Goal: Transaction & Acquisition: Purchase product/service

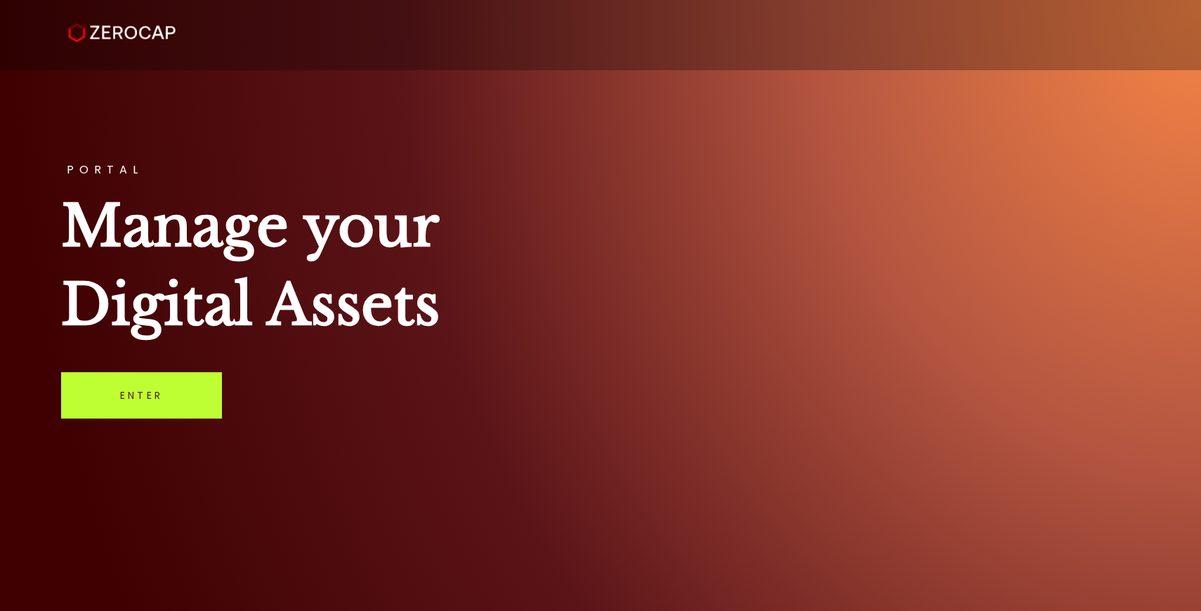
click at [96, 383] on link "Enter" at bounding box center [141, 395] width 161 height 46
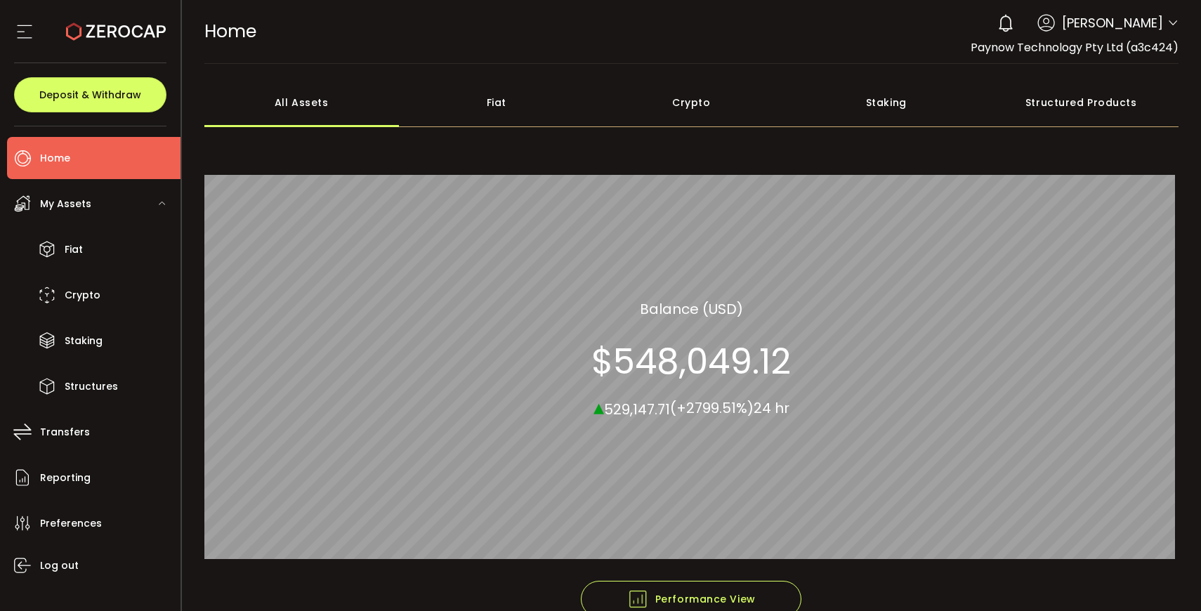
click at [487, 105] on div "Fiat" at bounding box center [496, 102] width 195 height 49
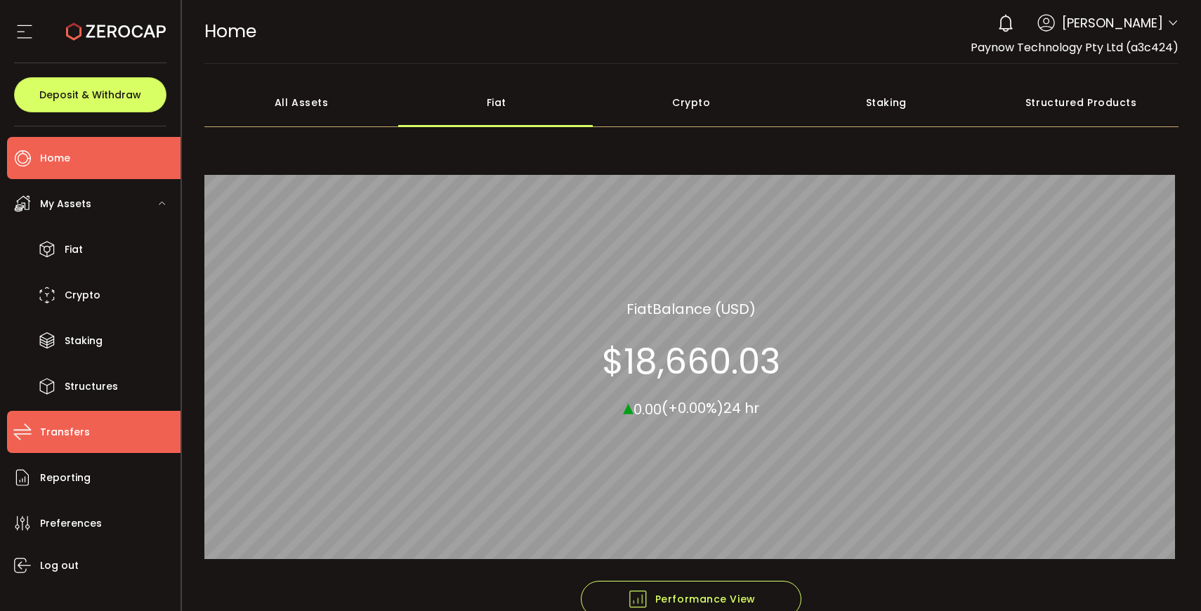
click at [86, 437] on li "Transfers" at bounding box center [93, 432] width 173 height 42
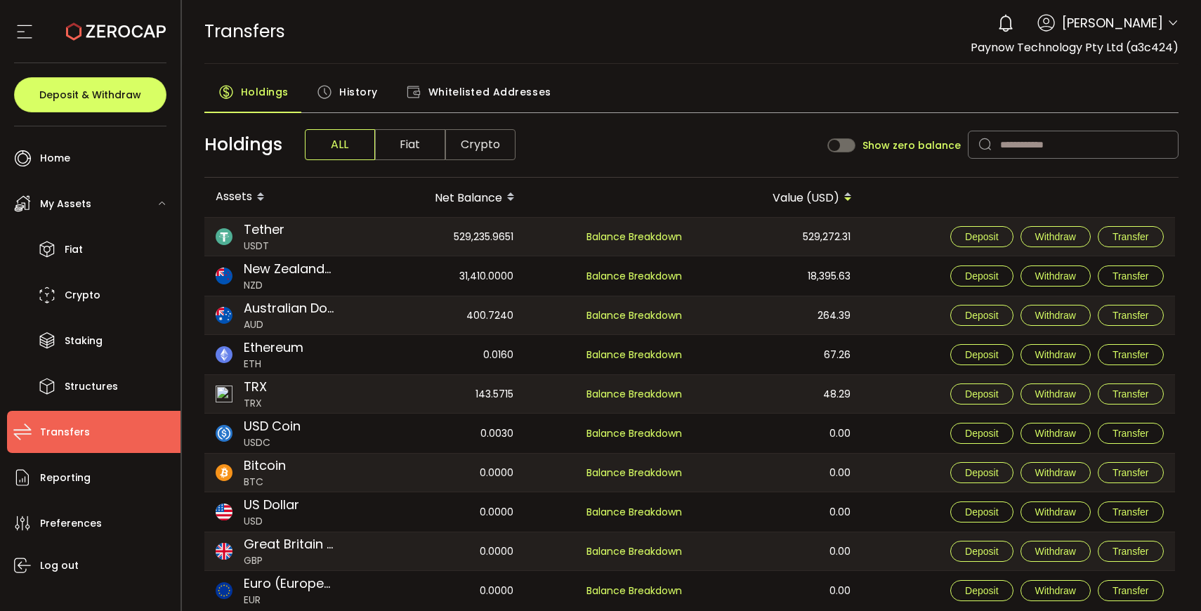
click at [342, 97] on span "History" at bounding box center [358, 92] width 39 height 28
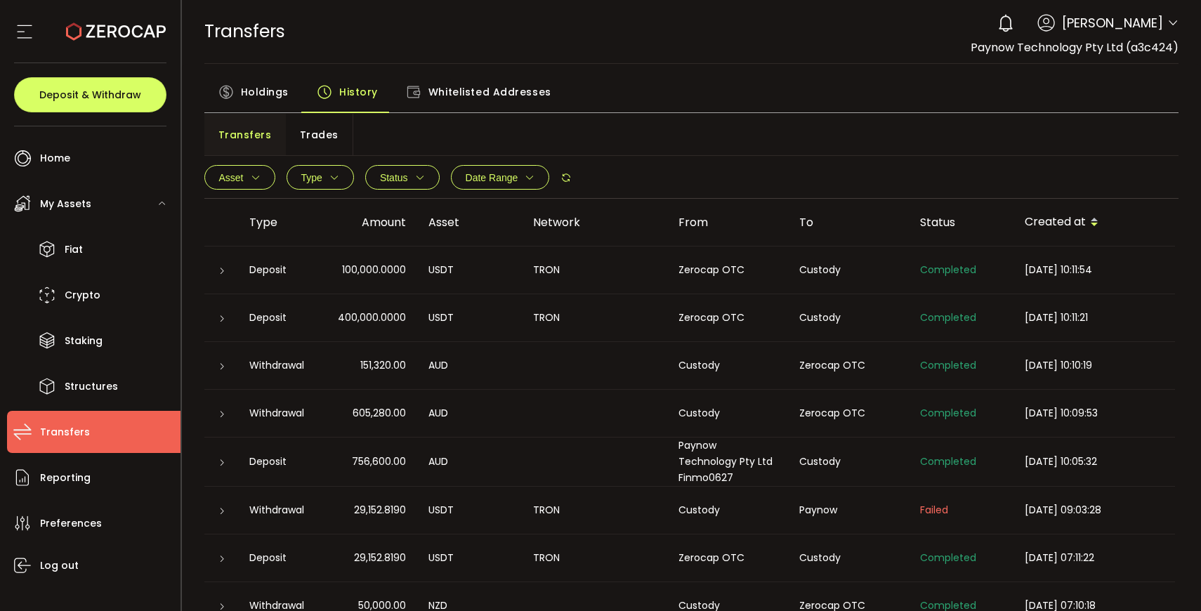
scroll to position [35, 0]
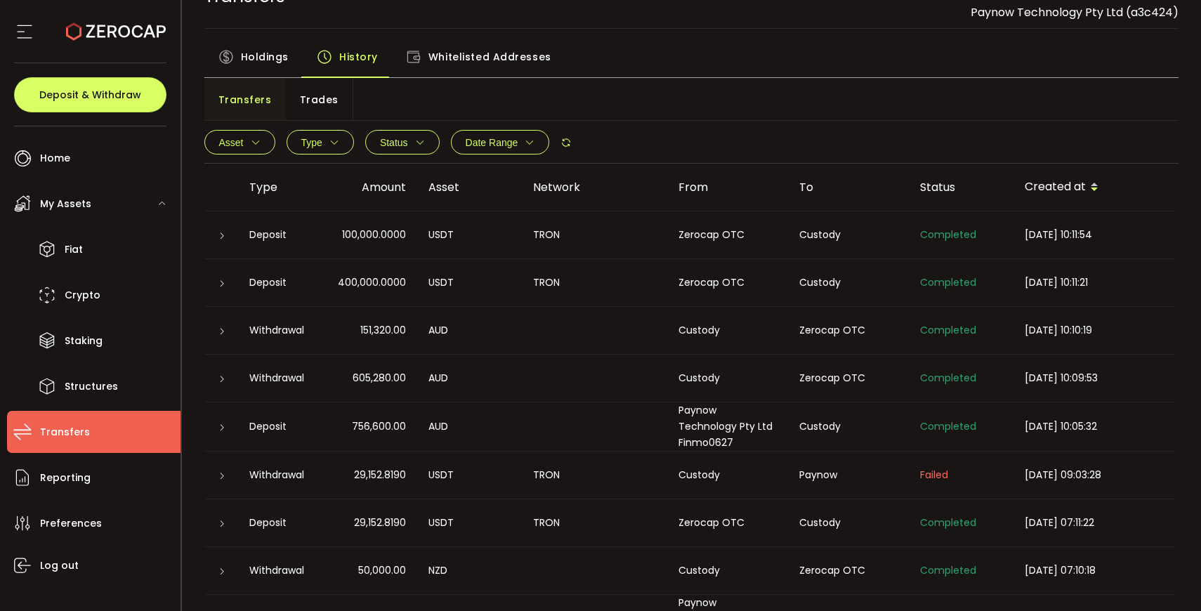
drag, startPoint x: 352, startPoint y: 521, endPoint x: 404, endPoint y: 524, distance: 51.4
click at [404, 524] on div "29,152.8190" at bounding box center [368, 523] width 97 height 16
copy span "29,152.8190"
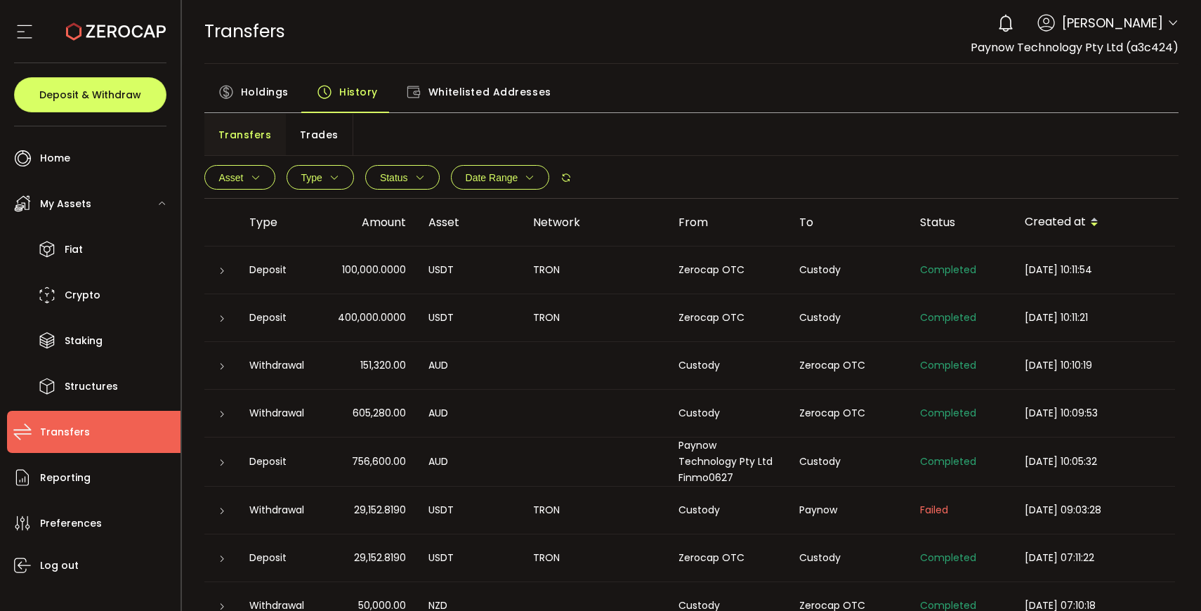
click at [272, 94] on span "Holdings" at bounding box center [265, 92] width 48 height 28
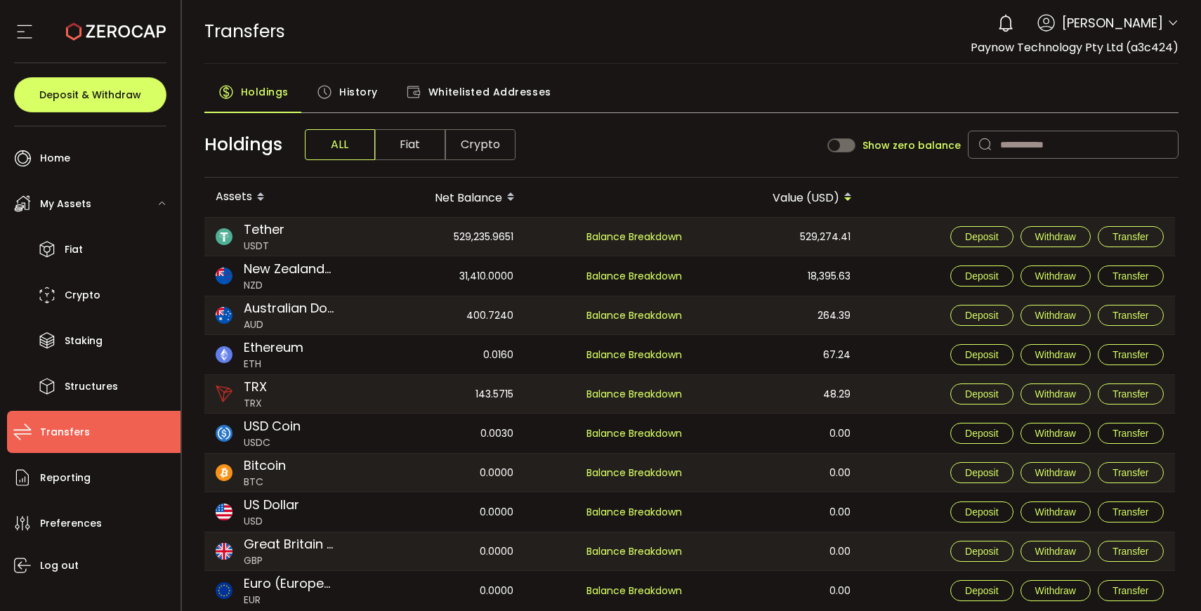
click at [466, 151] on span "Crypto" at bounding box center [480, 144] width 70 height 31
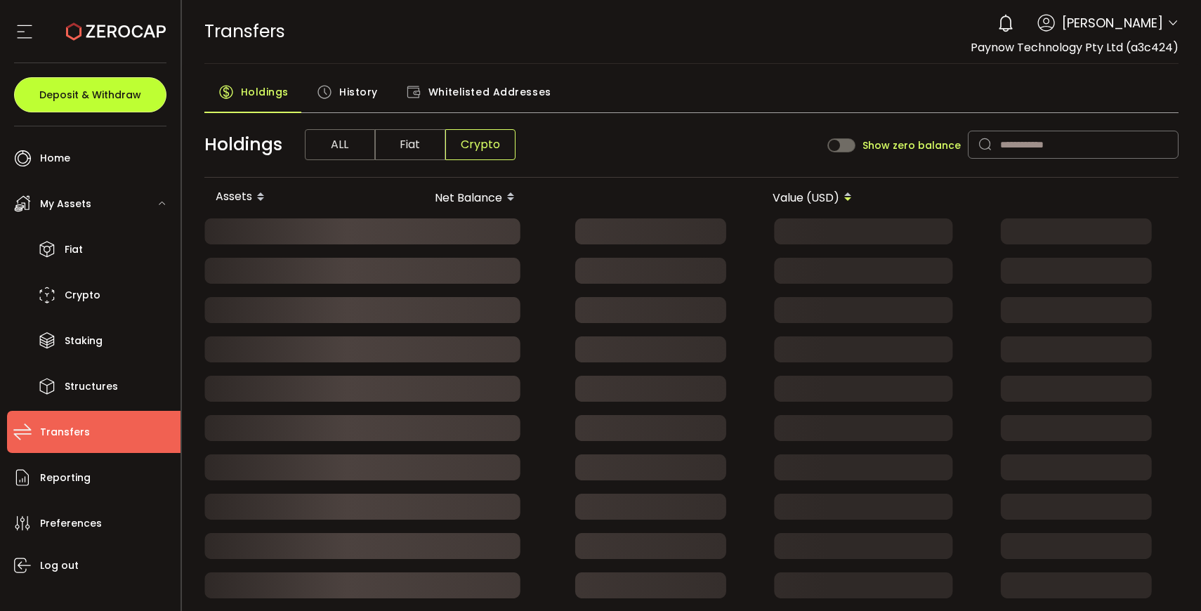
click at [84, 90] on span "Deposit & Withdraw" at bounding box center [90, 95] width 102 height 10
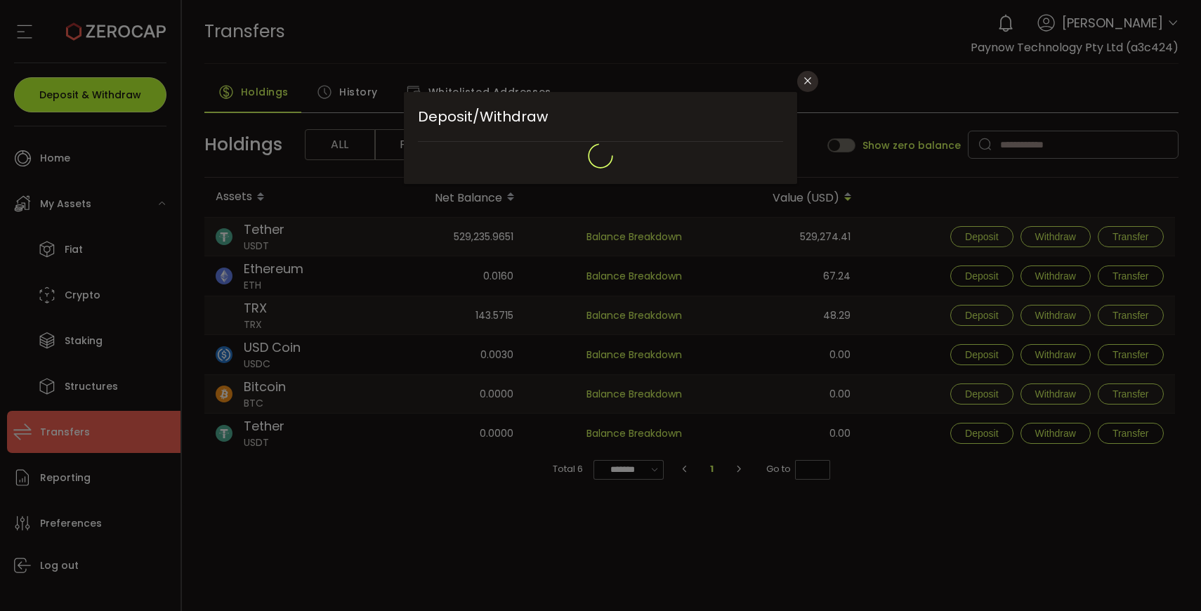
type input "**********"
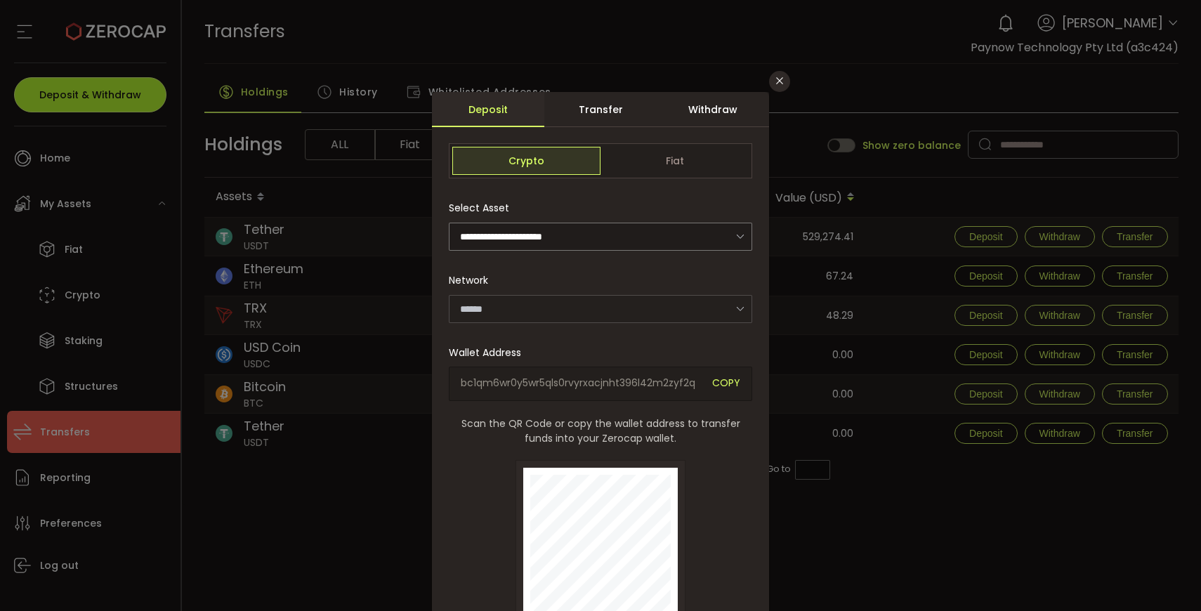
type input "*******"
click at [690, 113] on div "Withdraw" at bounding box center [712, 109] width 112 height 35
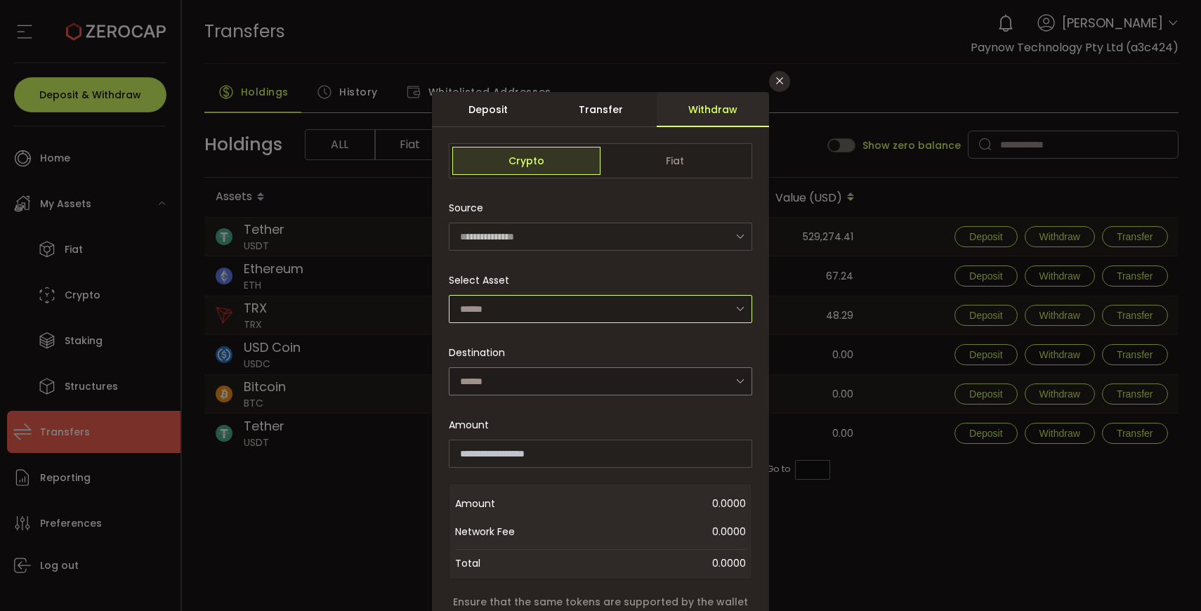
click at [546, 295] on input "dialog" at bounding box center [600, 309] width 303 height 28
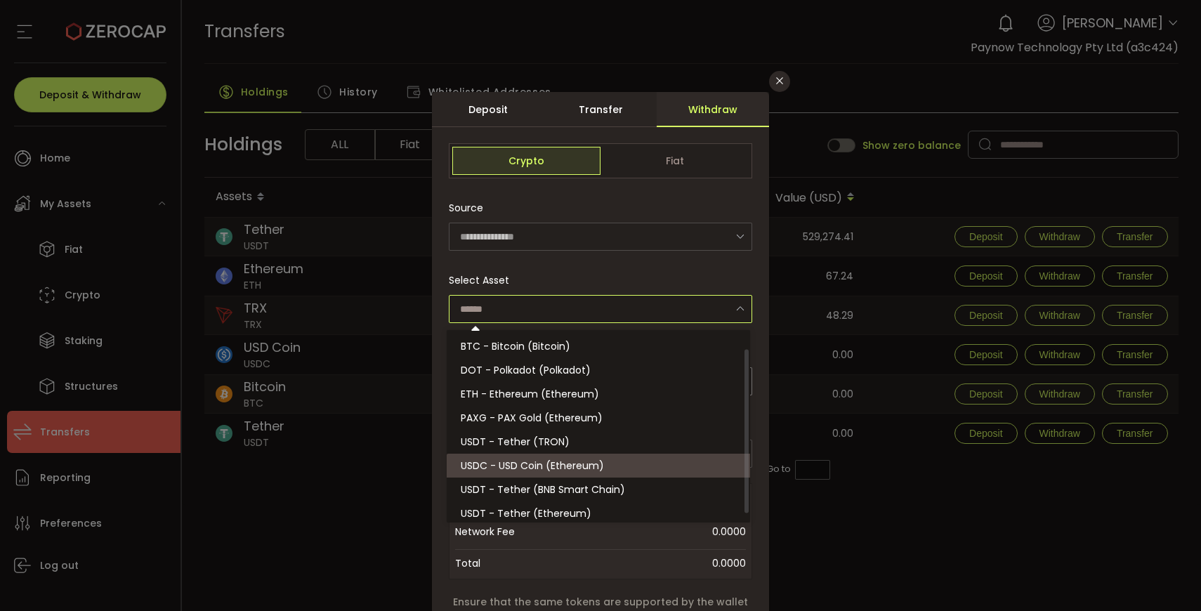
scroll to position [31, 0]
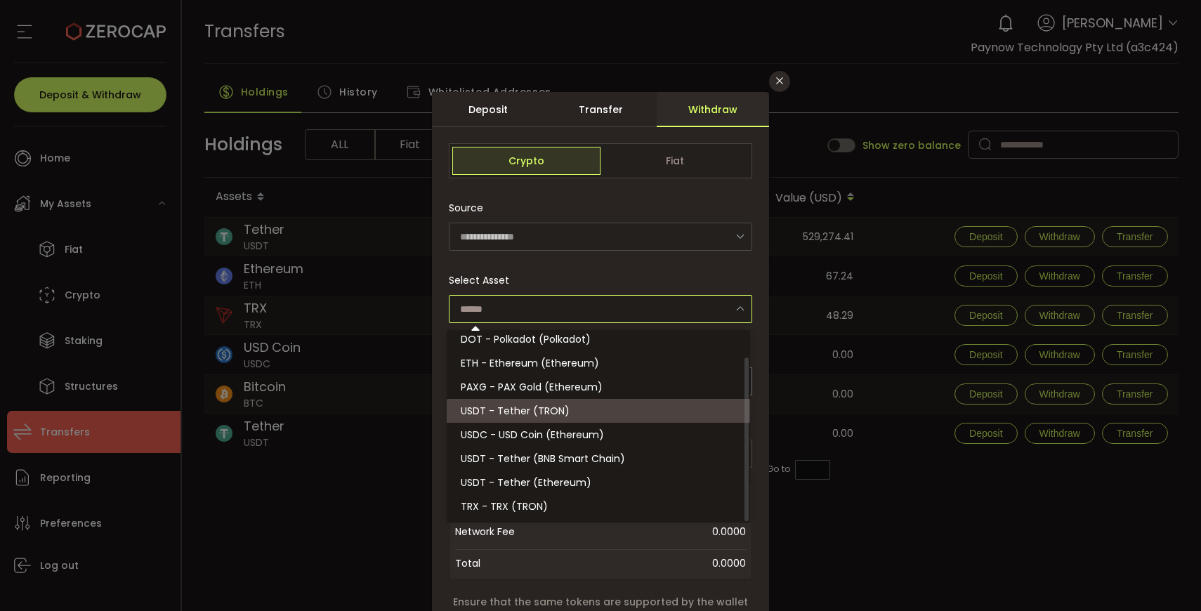
click at [575, 414] on li "USDT - Tether (TRON)" at bounding box center [601, 411] width 308 height 24
type input "**********"
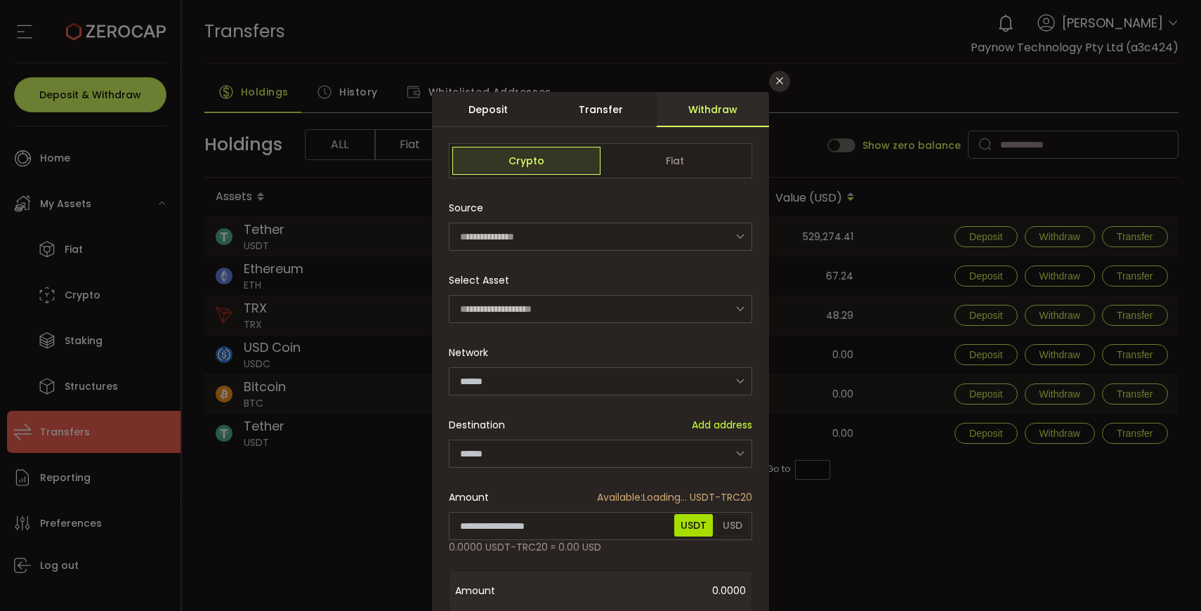
type input "****"
click at [525, 449] on input "dialog" at bounding box center [600, 454] width 303 height 28
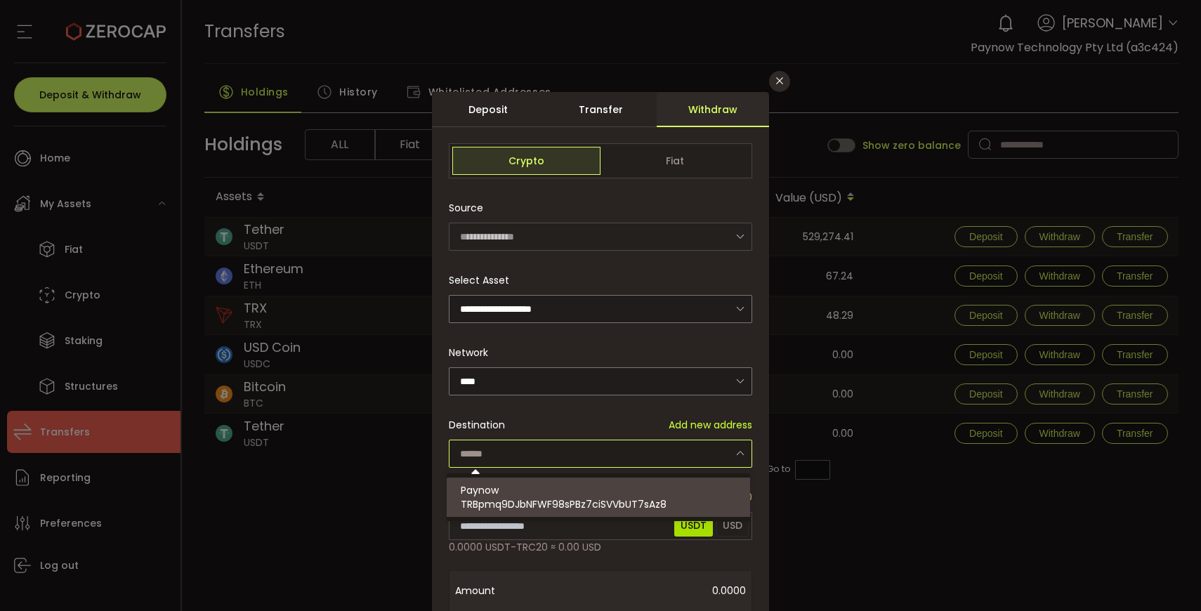
click at [518, 493] on div "Paynow TRBpmq9DJbNFWF98sPBz7ciSVVbUT7sAz8" at bounding box center [600, 496] width 279 height 39
type input "**********"
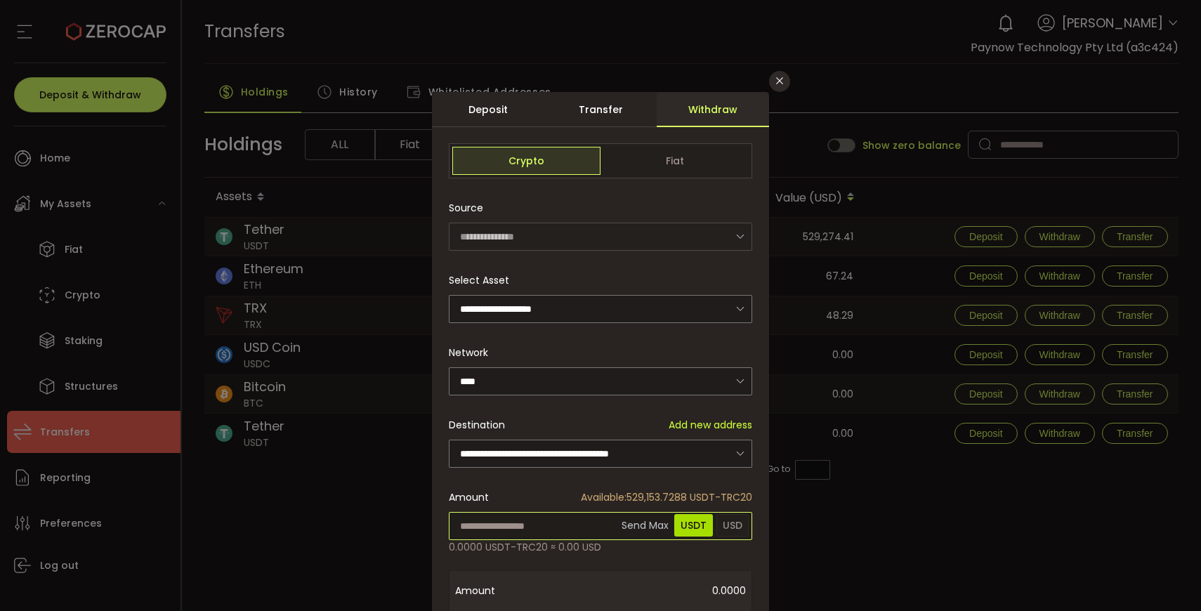
click at [517, 524] on input "dialog" at bounding box center [600, 526] width 303 height 28
paste input "**********"
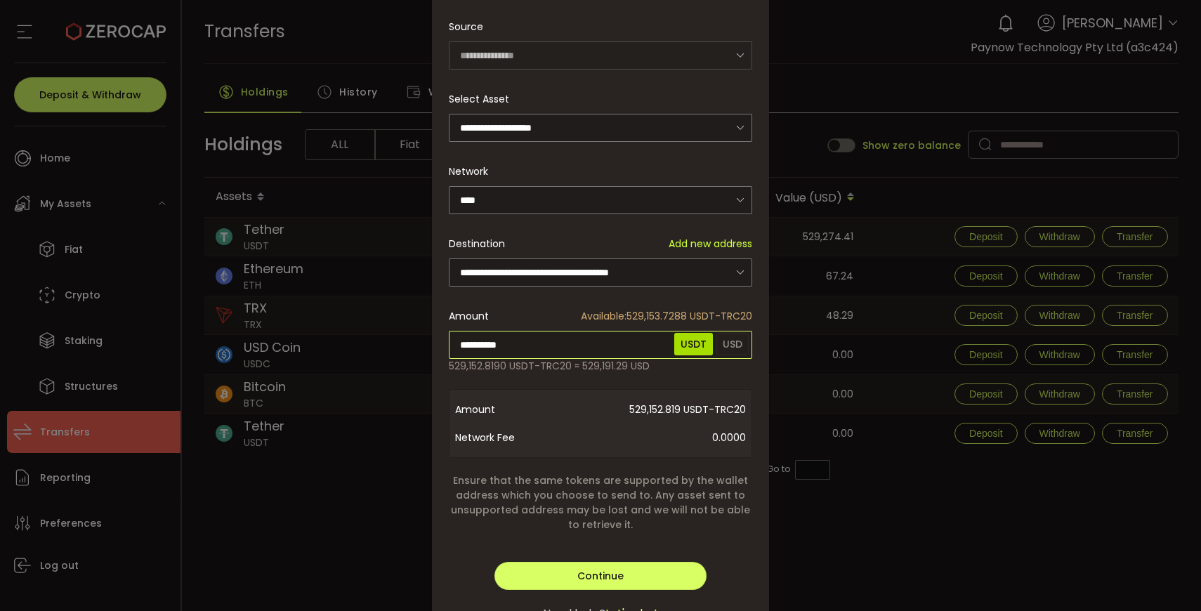
scroll to position [206, 0]
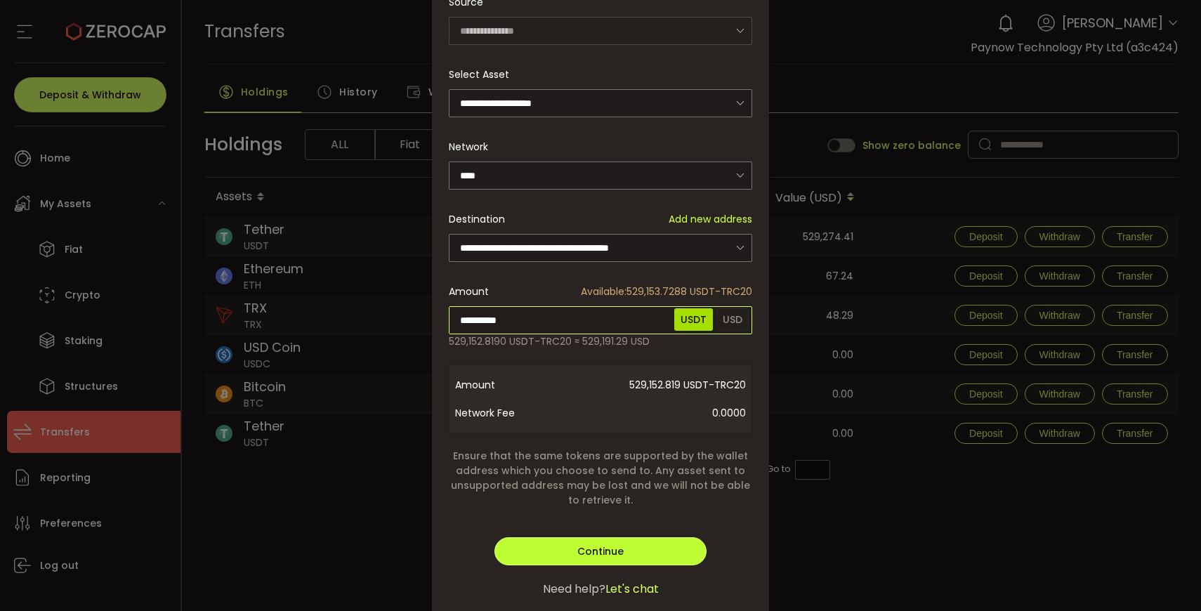
type input "**********"
click at [619, 543] on div "**********" at bounding box center [600, 253] width 337 height 734
click at [599, 548] on span "Continue" at bounding box center [600, 551] width 46 height 14
click at [599, 548] on span "Verify" at bounding box center [600, 551] width 29 height 14
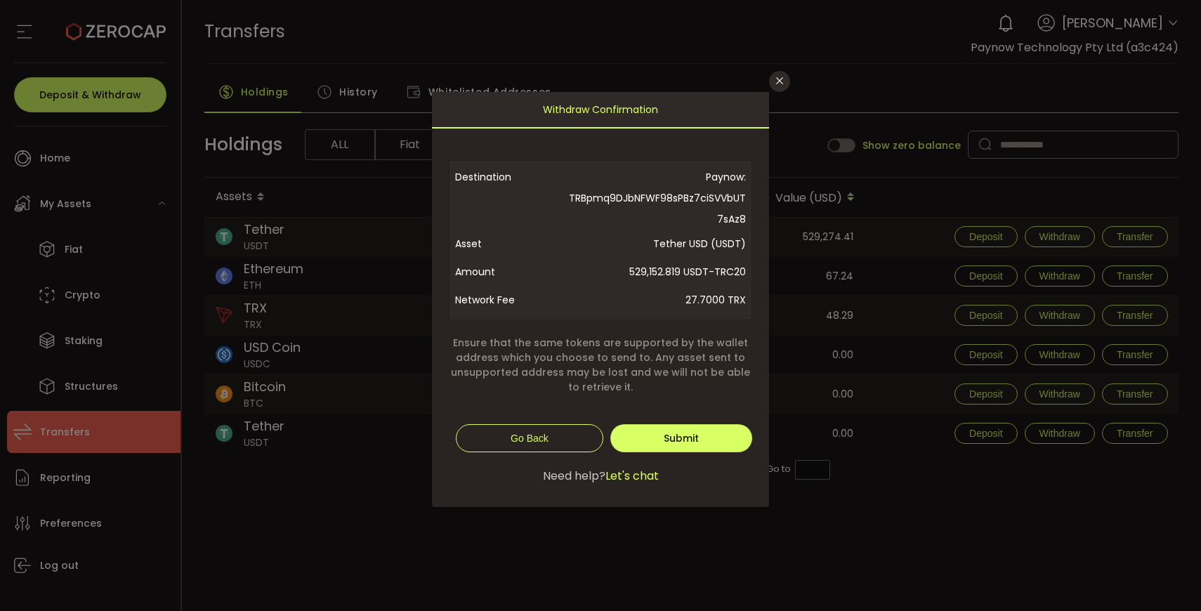
scroll to position [0, 0]
click at [691, 437] on span "Submit" at bounding box center [681, 438] width 35 height 14
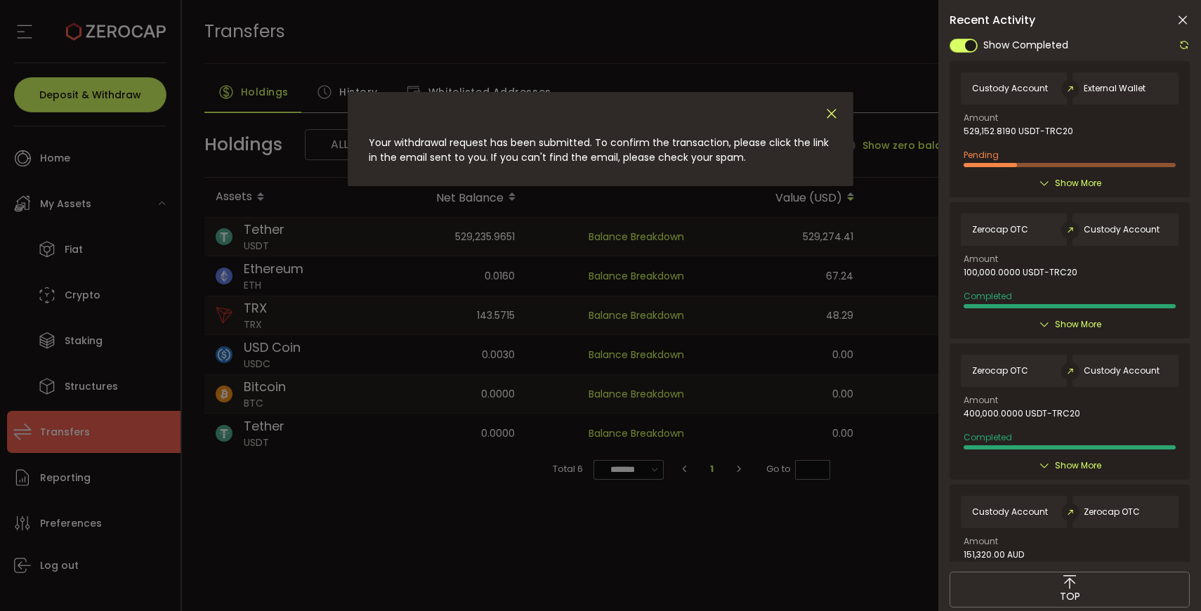
click at [836, 118] on icon "Close" at bounding box center [831, 113] width 15 height 15
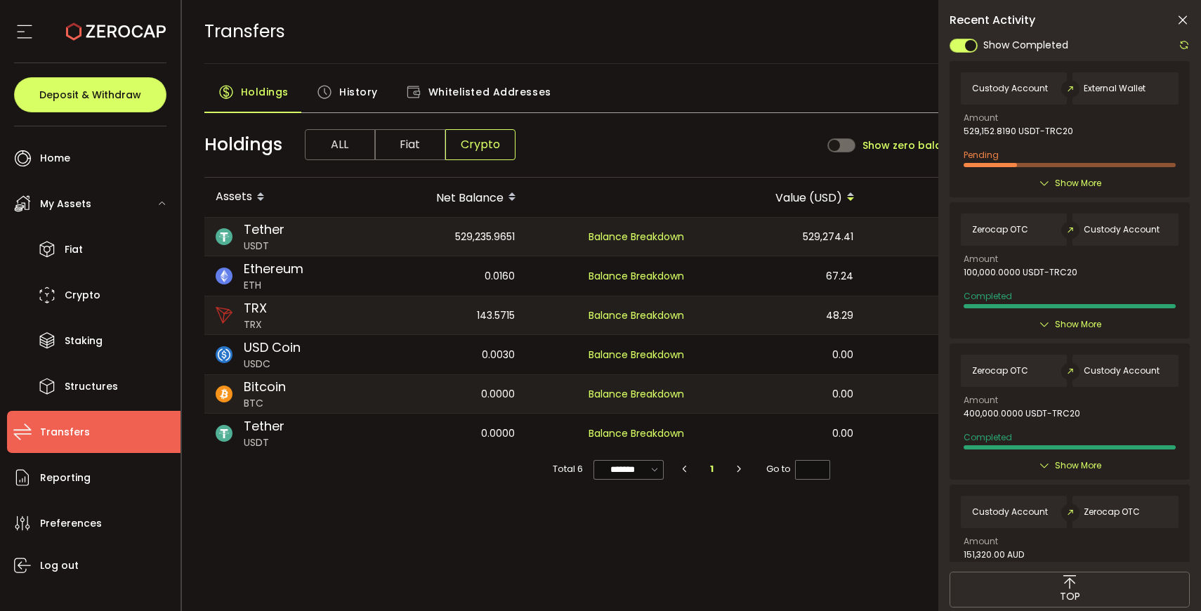
click at [350, 91] on span "History" at bounding box center [358, 92] width 39 height 28
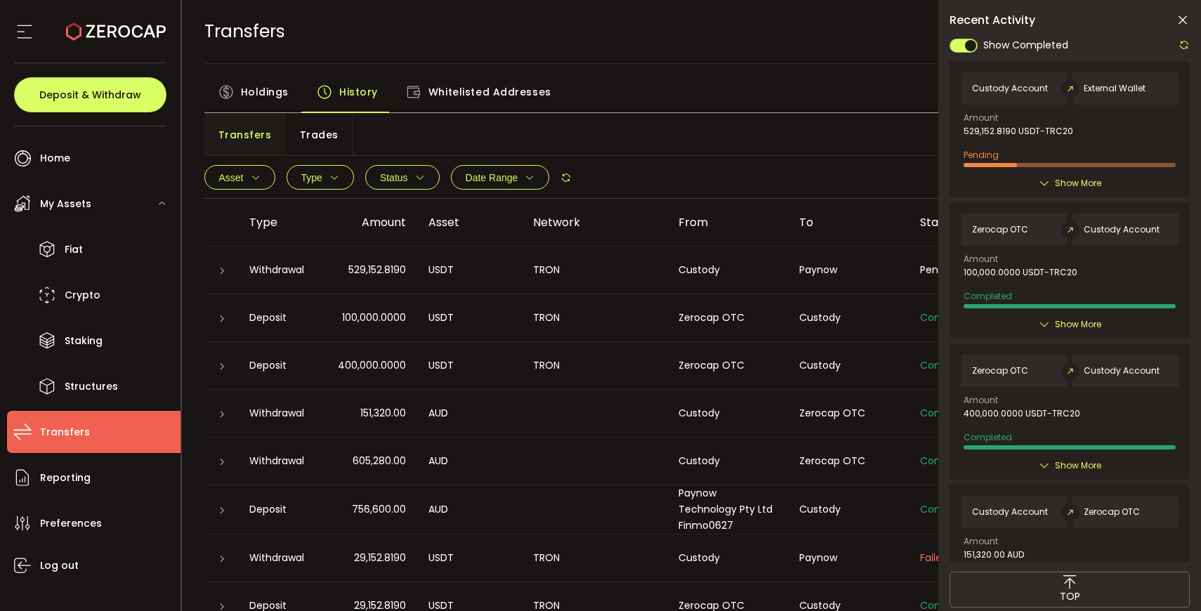
click at [225, 273] on icon at bounding box center [222, 271] width 8 height 8
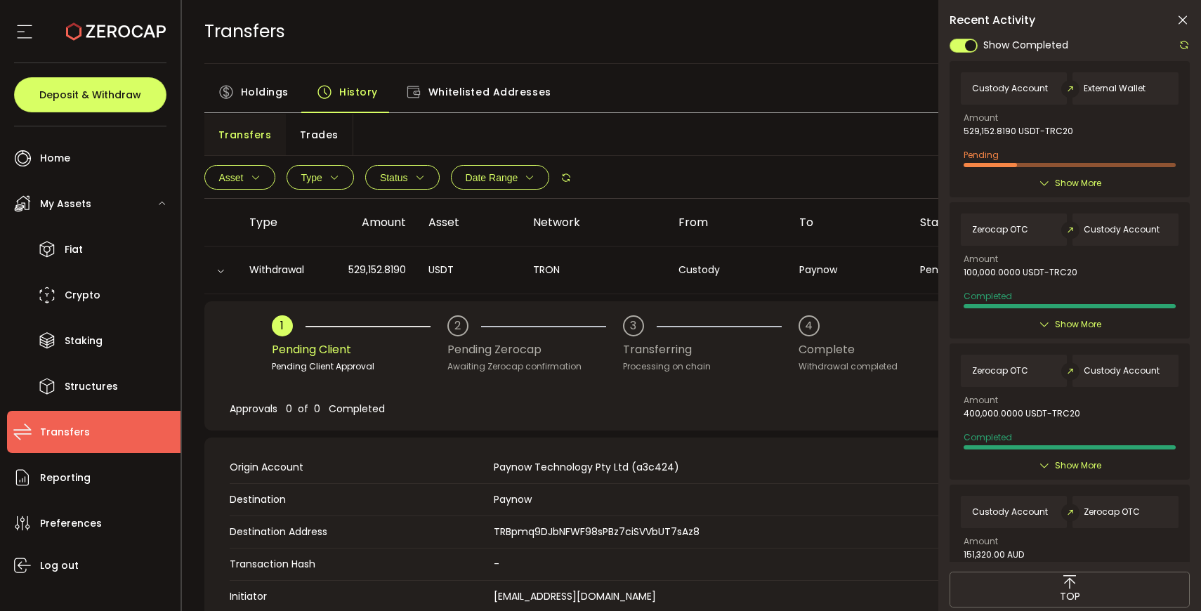
click at [1181, 21] on icon at bounding box center [1182, 20] width 14 height 14
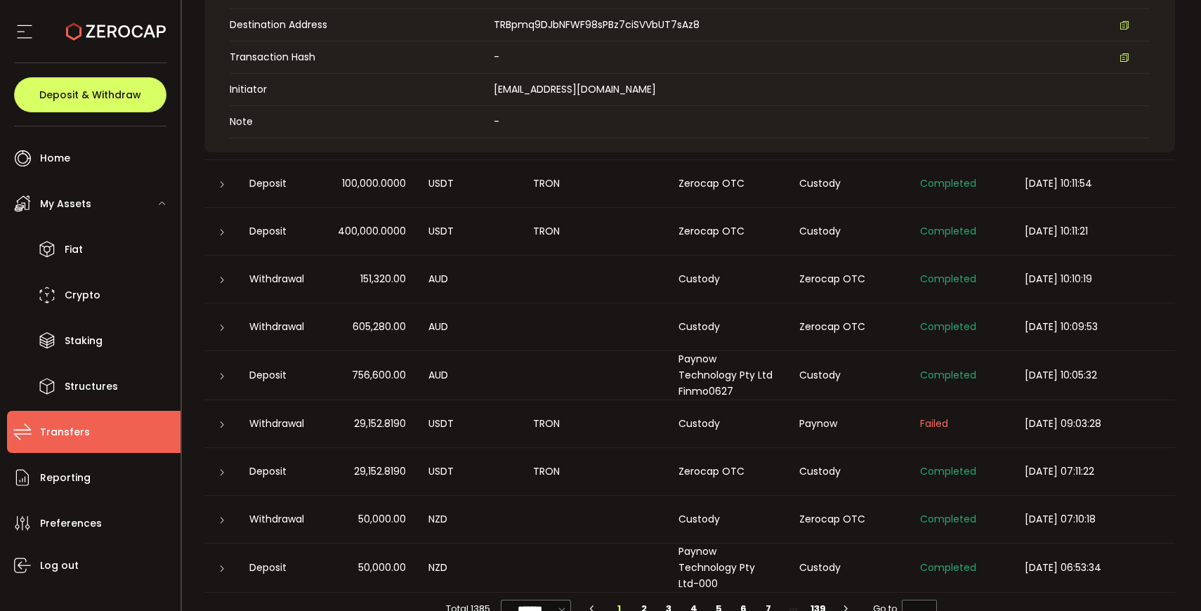
scroll to position [522, 0]
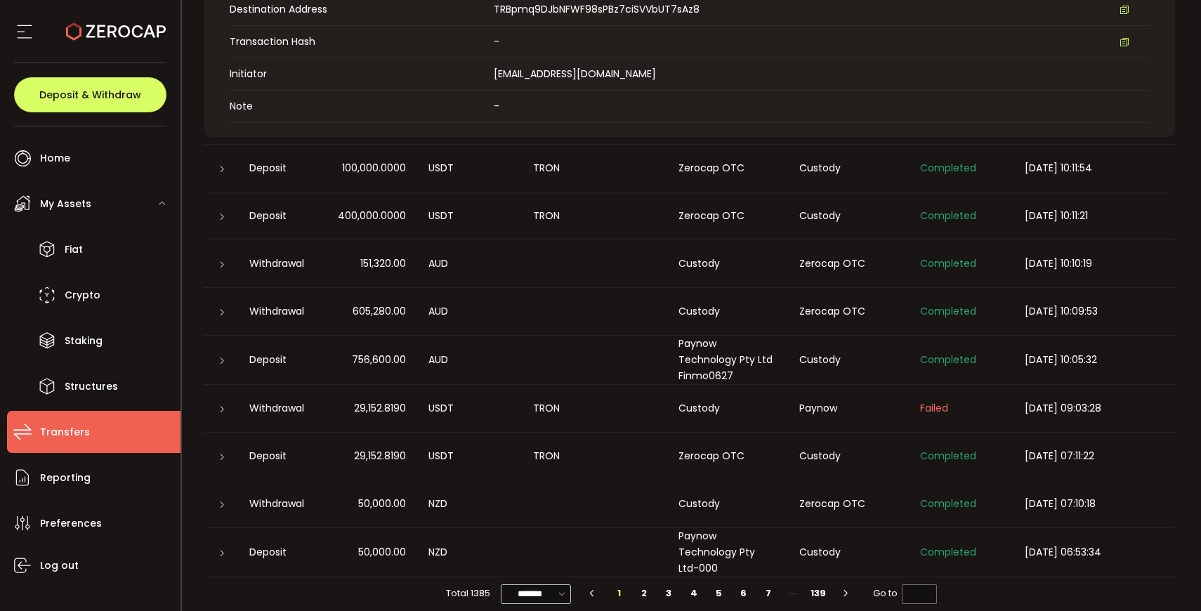
click at [560, 589] on icon at bounding box center [562, 594] width 14 height 16
click at [543, 513] on li "20/page" at bounding box center [539, 506] width 81 height 24
type input "*******"
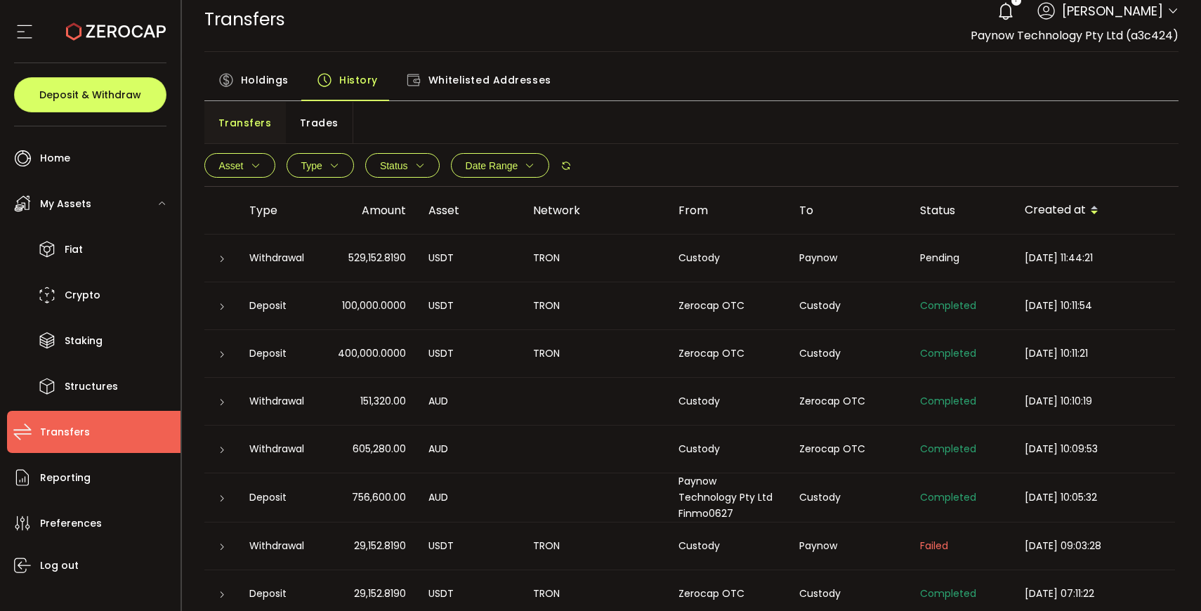
scroll to position [0, 0]
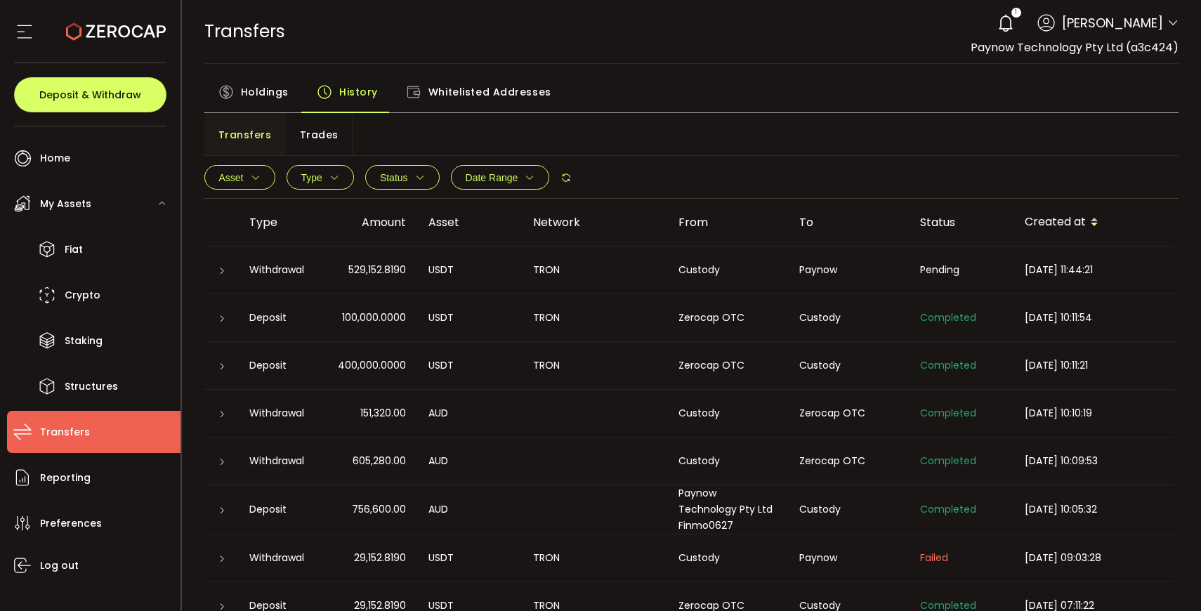
click at [221, 265] on div at bounding box center [221, 270] width 11 height 14
click at [218, 272] on icon at bounding box center [222, 271] width 8 height 8
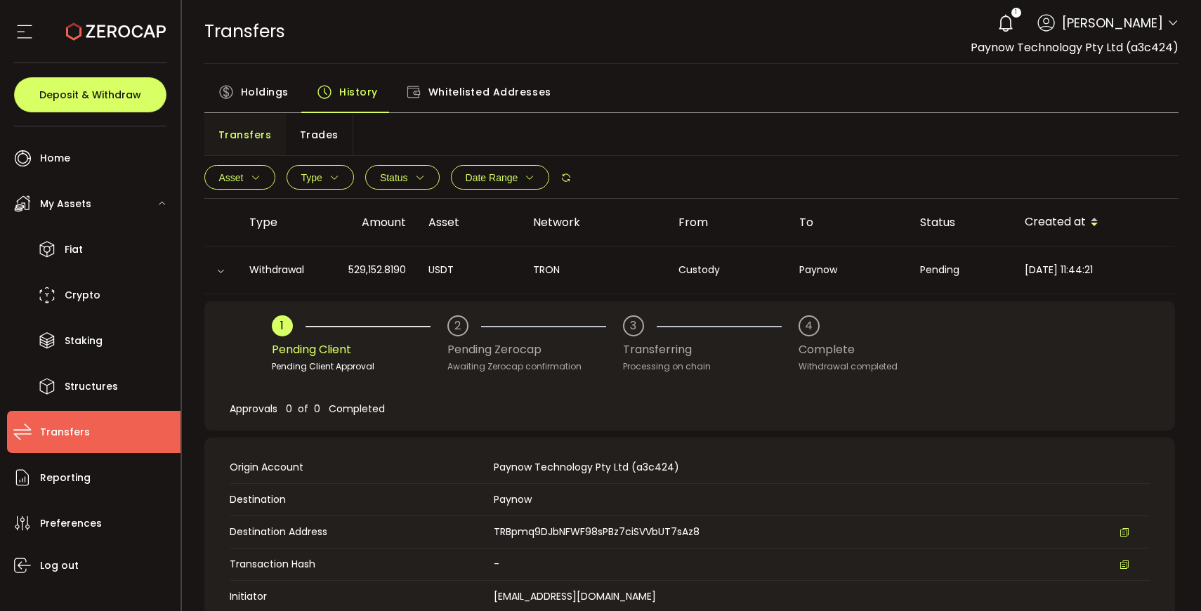
click at [268, 93] on span "Holdings" at bounding box center [265, 92] width 48 height 28
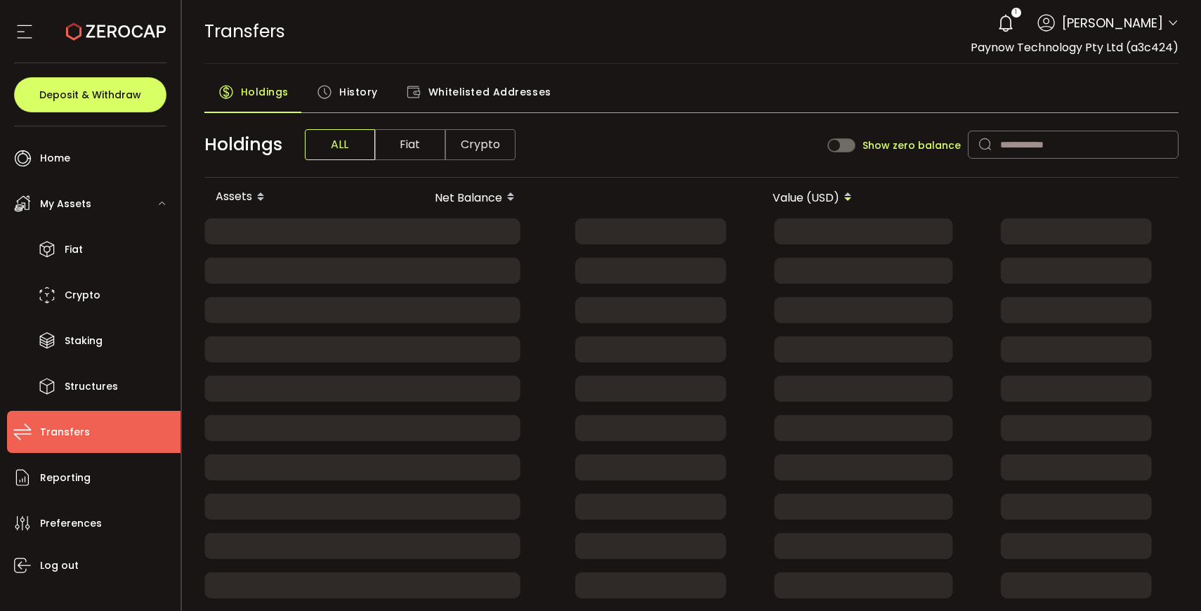
click at [359, 95] on span "History" at bounding box center [358, 92] width 39 height 28
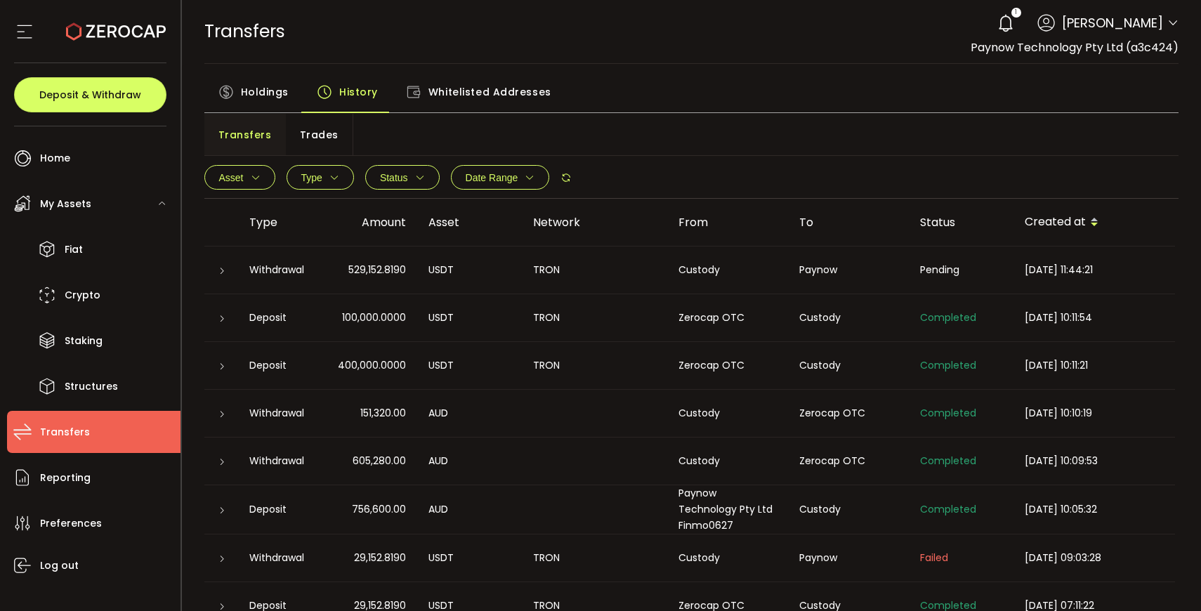
click at [222, 273] on icon at bounding box center [222, 271] width 8 height 8
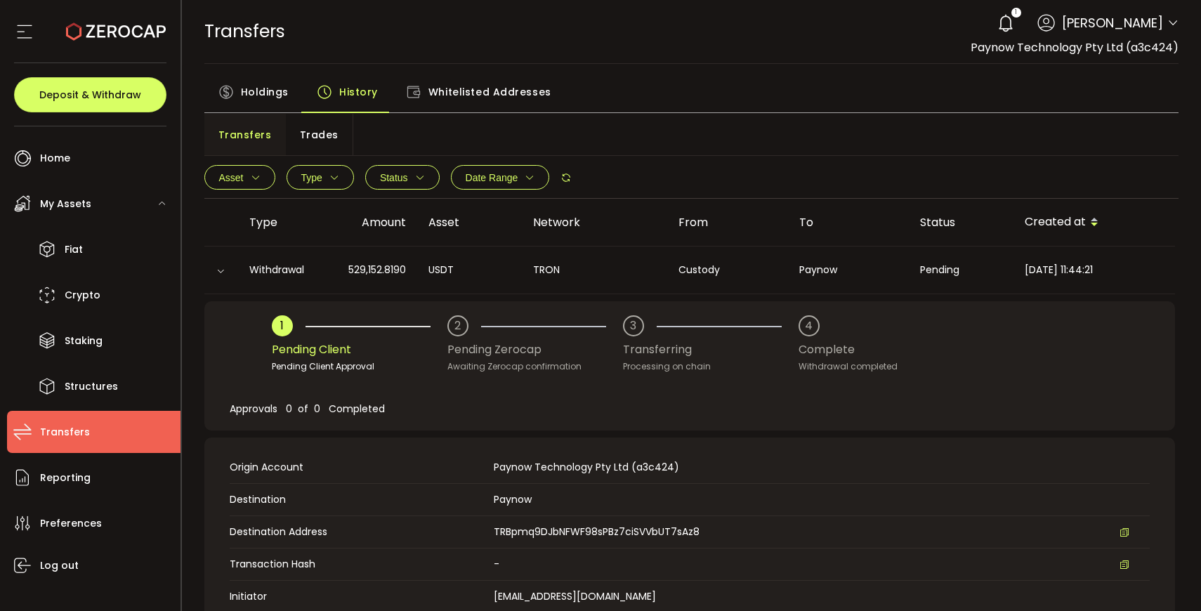
click at [251, 266] on div "Withdrawal" at bounding box center [279, 270] width 82 height 16
click at [215, 272] on div at bounding box center [221, 270] width 14 height 11
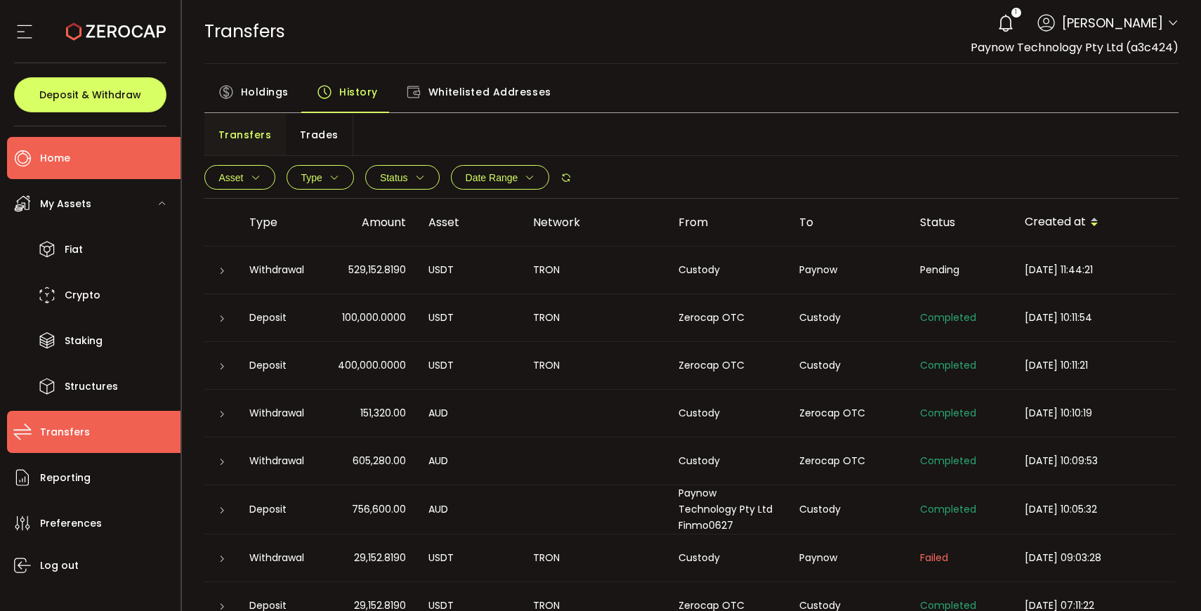
click at [41, 161] on span "Home" at bounding box center [55, 158] width 30 height 20
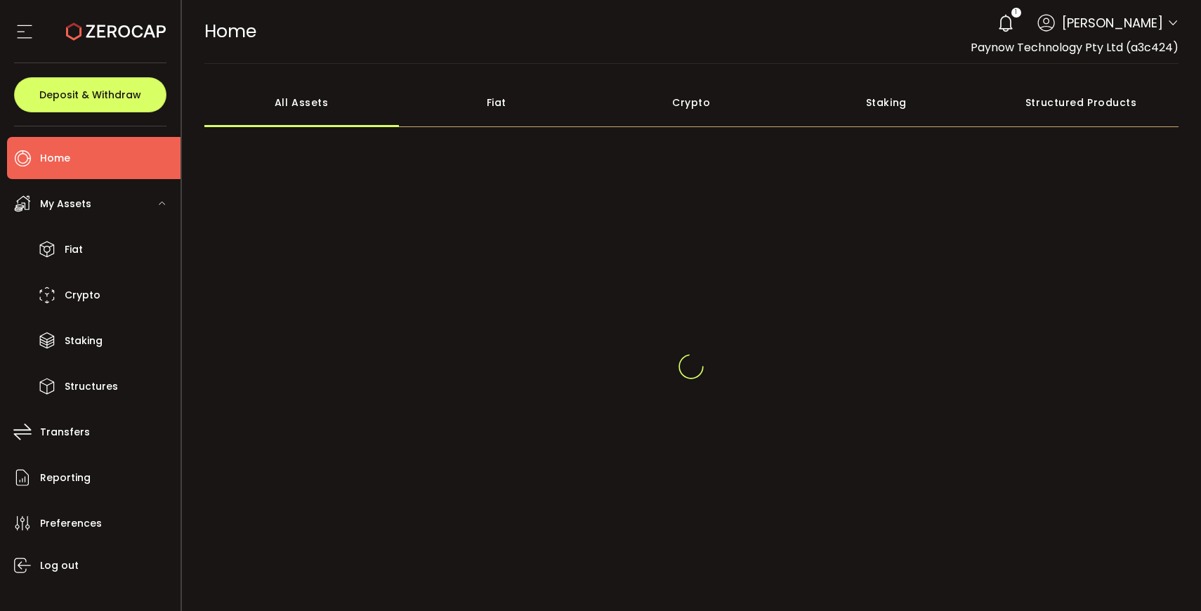
click at [457, 113] on div "Fiat" at bounding box center [496, 102] width 195 height 49
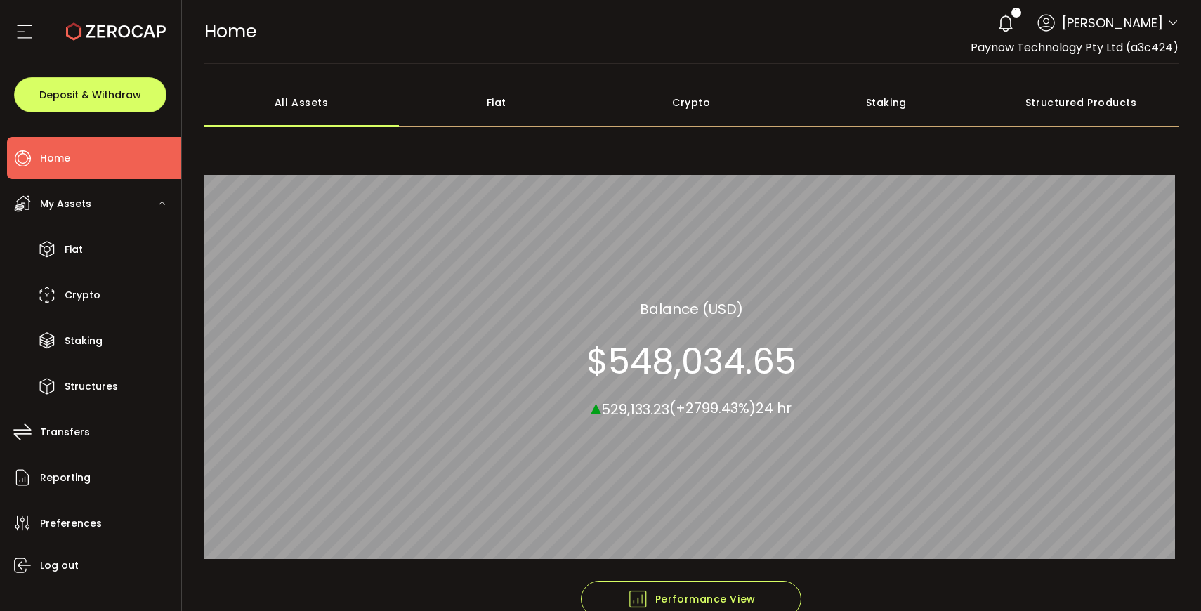
click at [491, 110] on div "Fiat" at bounding box center [496, 102] width 195 height 49
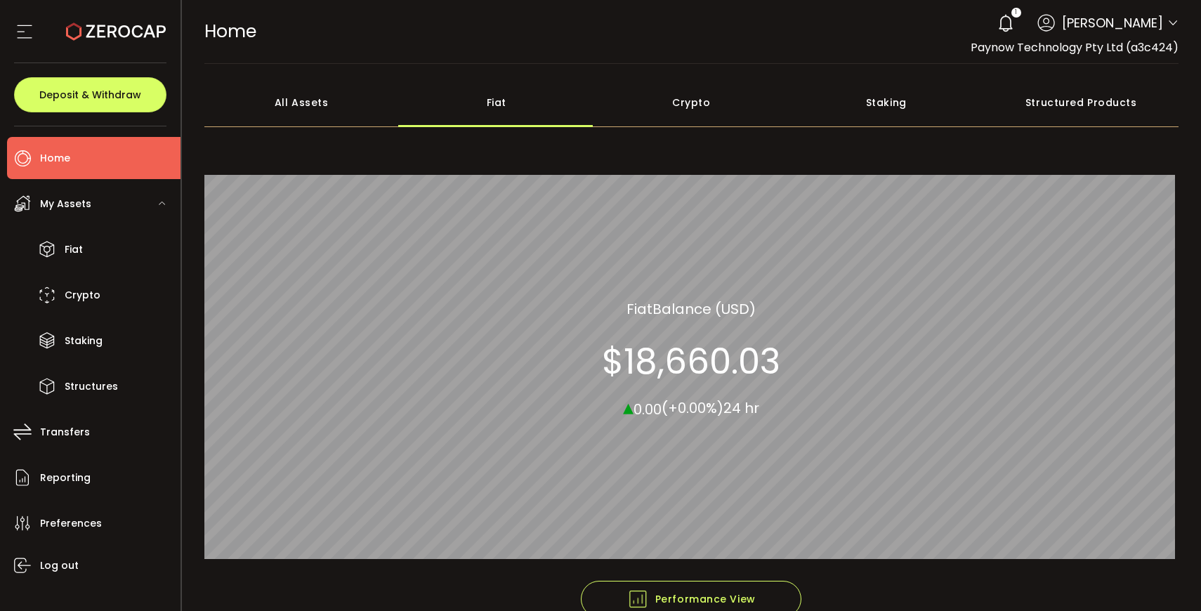
click at [330, 101] on div "All Assets" at bounding box center [301, 102] width 195 height 49
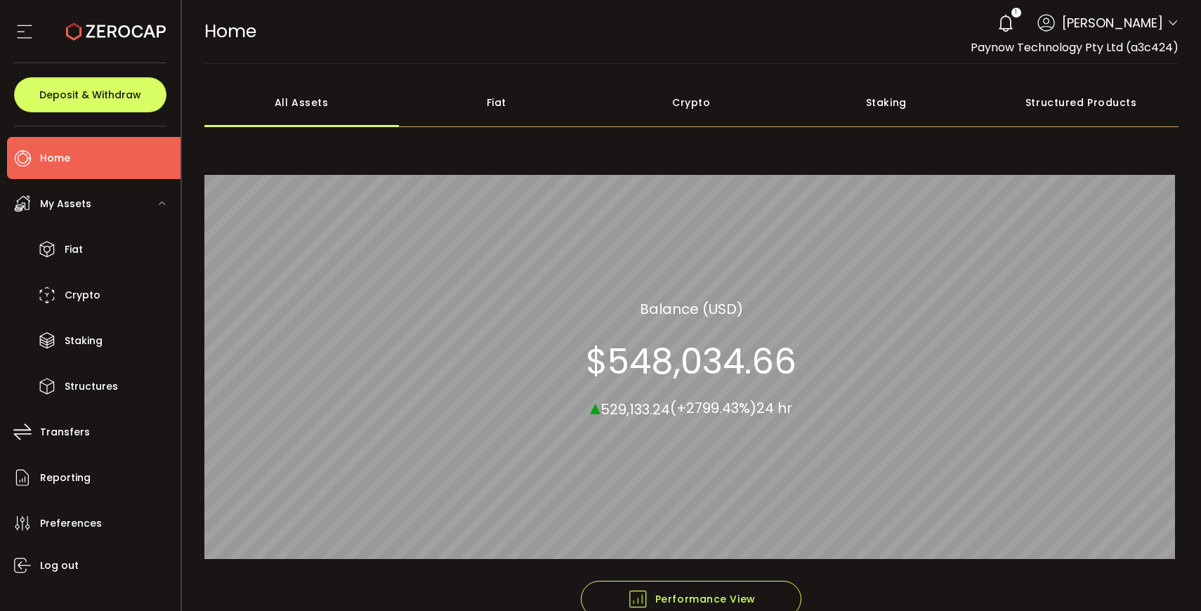
click at [677, 373] on section "$548,034.66" at bounding box center [691, 361] width 211 height 42
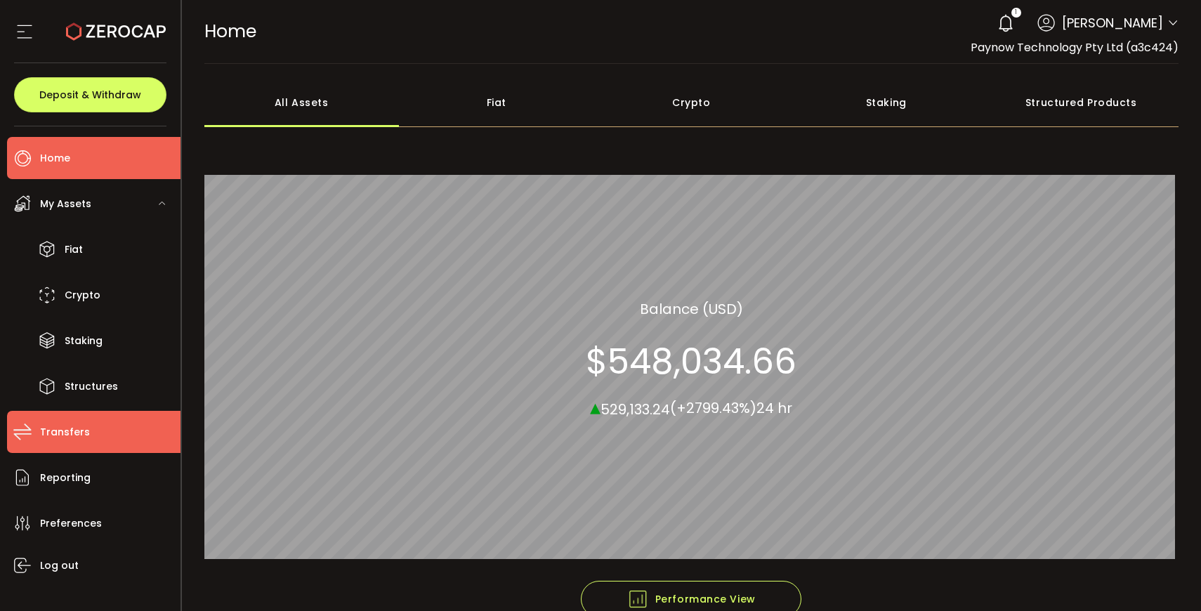
click at [48, 441] on span "Transfers" at bounding box center [65, 432] width 50 height 20
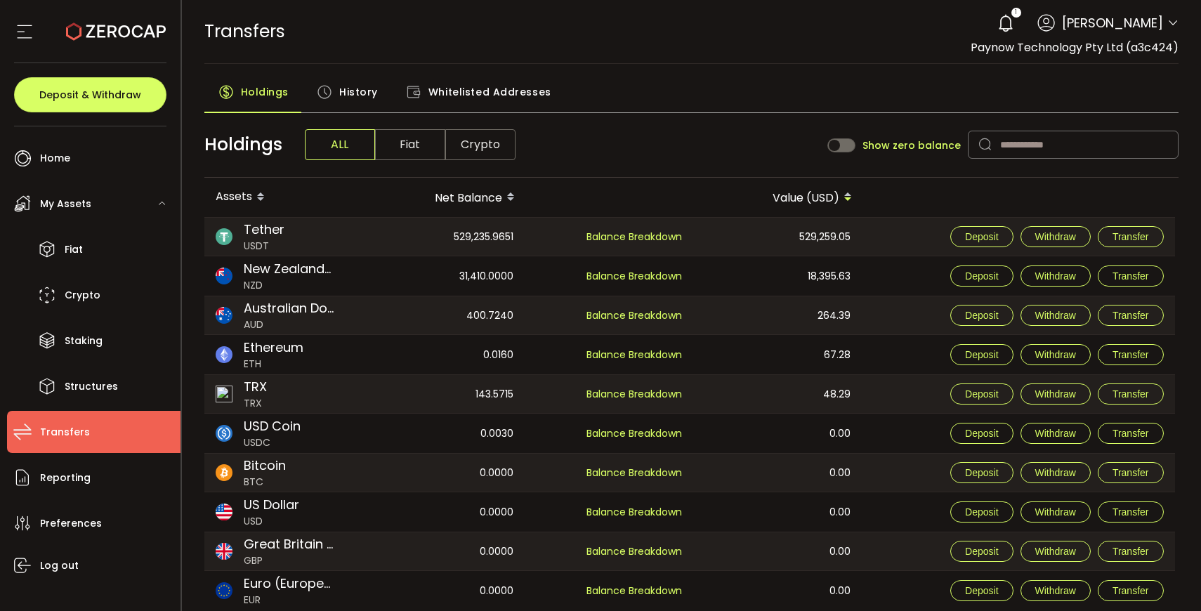
click at [491, 145] on span "Crypto" at bounding box center [480, 144] width 70 height 31
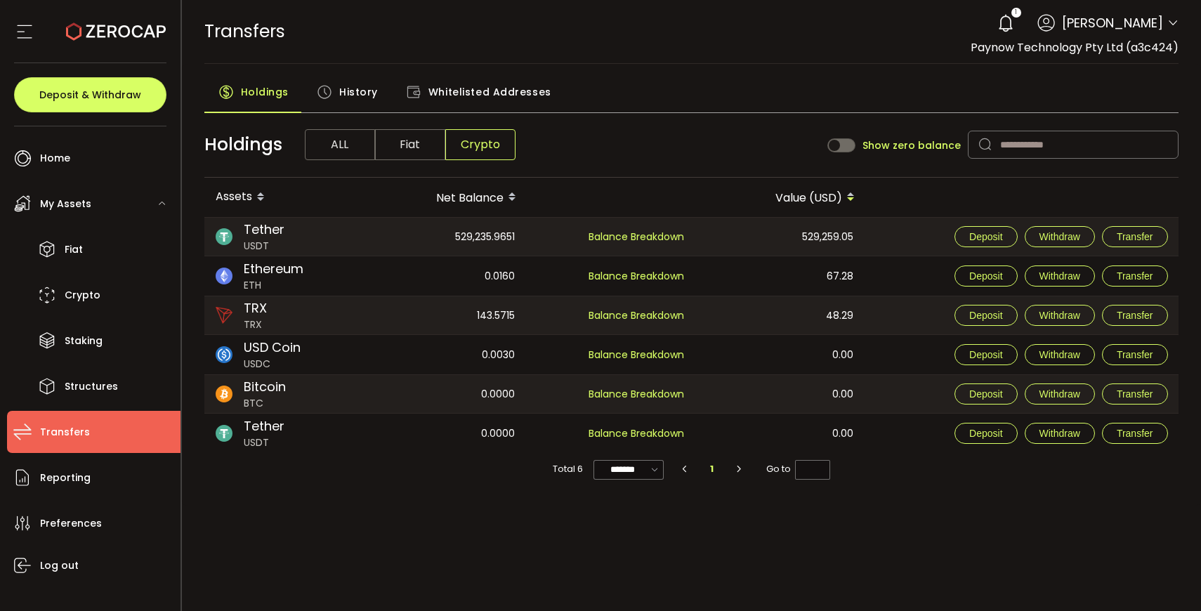
click at [352, 89] on span "History" at bounding box center [358, 92] width 39 height 28
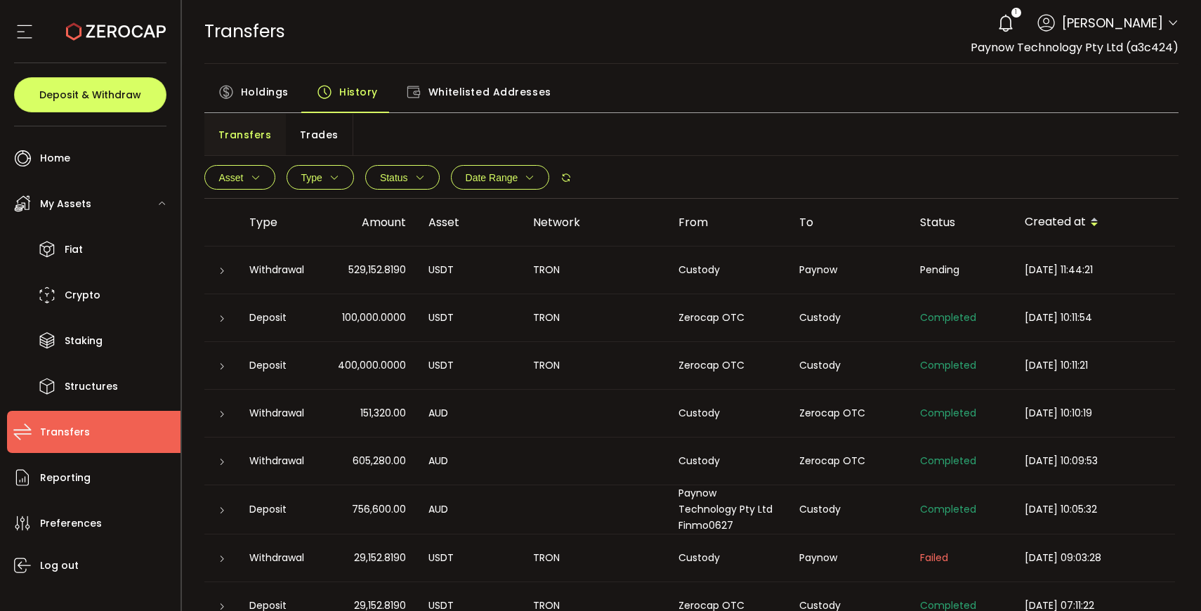
click at [216, 274] on div at bounding box center [221, 270] width 11 height 14
